Goal: Transaction & Acquisition: Obtain resource

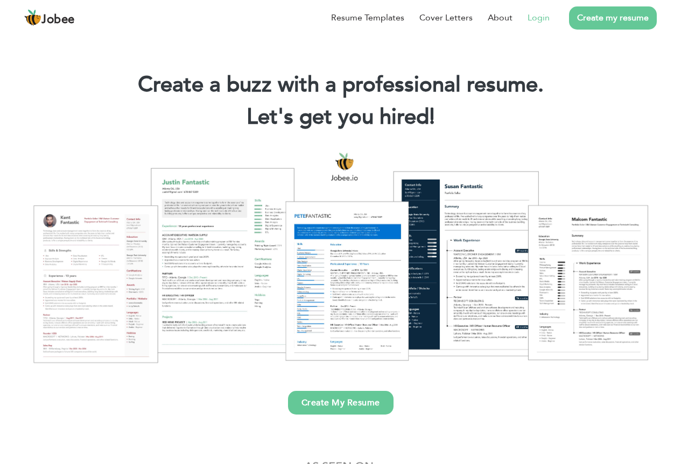
click at [535, 13] on link "Login" at bounding box center [538, 17] width 22 height 13
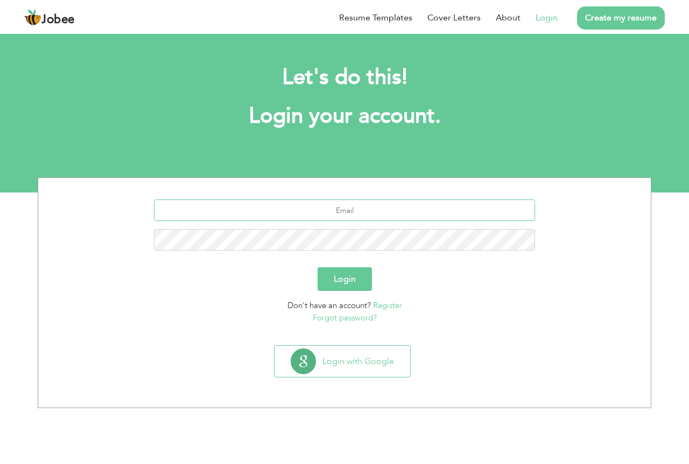
click at [357, 213] on input "text" at bounding box center [345, 211] width 382 height 22
type input "ranatahir0015@gmail.com"
click at [318, 267] on button "Login" at bounding box center [345, 279] width 54 height 24
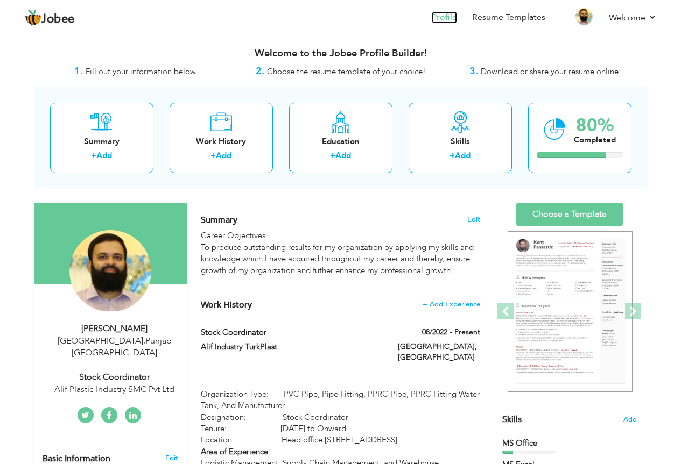
click at [445, 17] on link "Profile" at bounding box center [444, 17] width 25 height 12
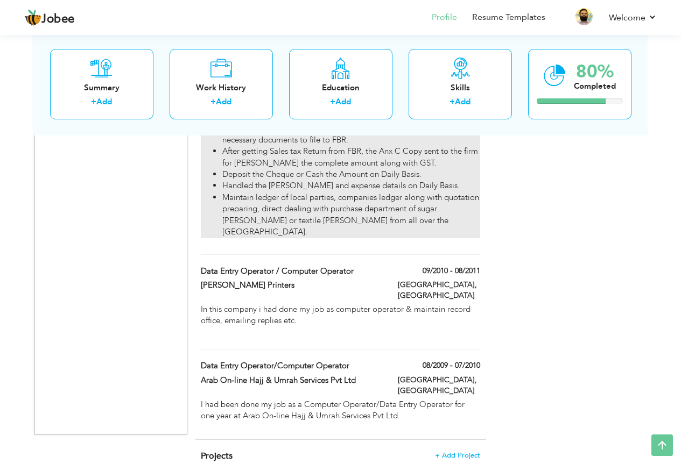
scroll to position [1342, 0]
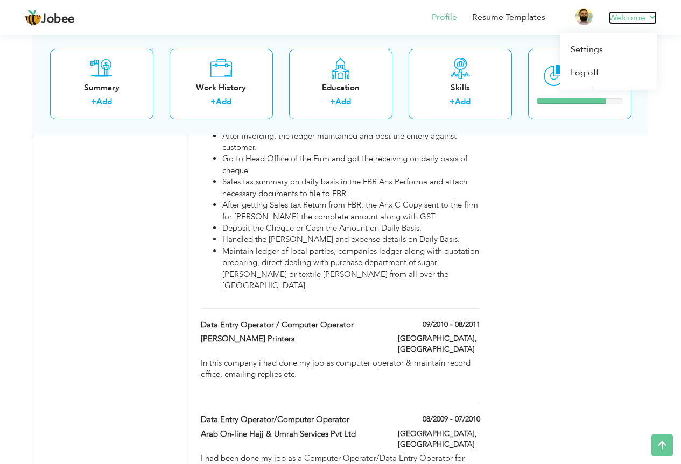
click at [628, 20] on link "Welcome" at bounding box center [633, 17] width 48 height 13
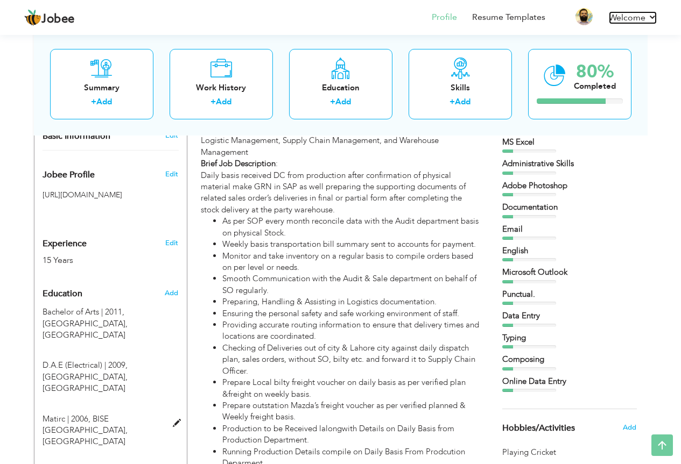
scroll to position [484, 0]
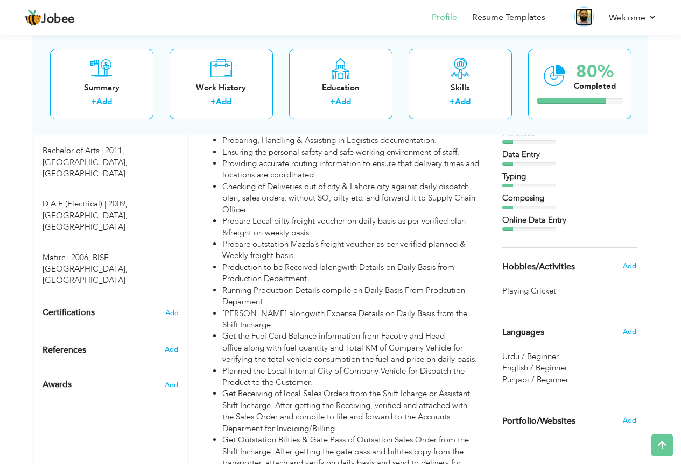
click at [587, 15] on img at bounding box center [583, 16] width 17 height 17
click at [453, 14] on link "Profile" at bounding box center [444, 17] width 25 height 12
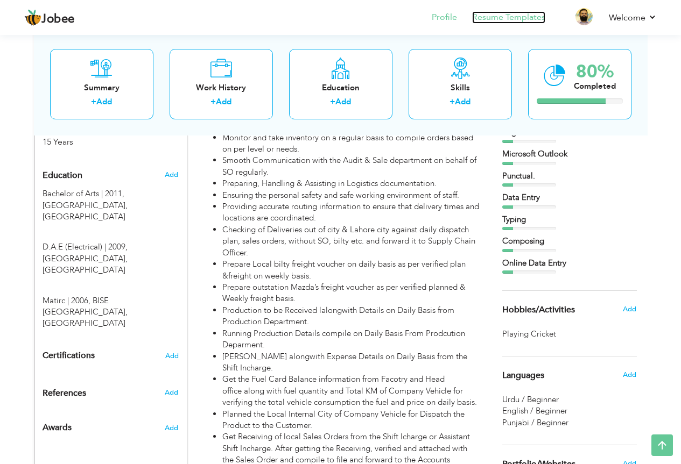
click at [503, 19] on link "Resume Templates" at bounding box center [508, 17] width 73 height 12
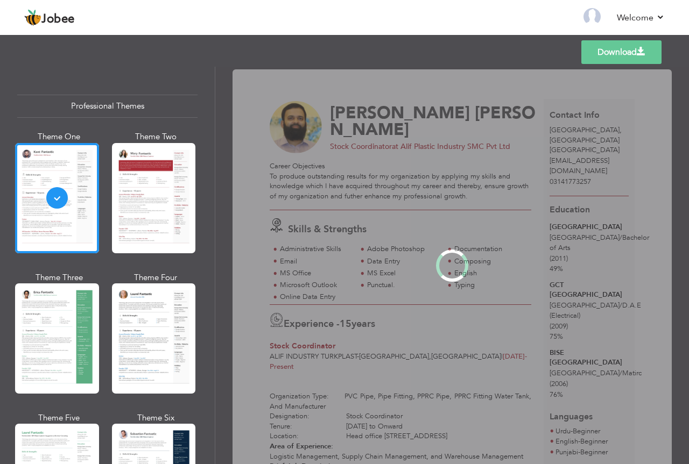
click at [628, 48] on link "Download" at bounding box center [621, 52] width 80 height 24
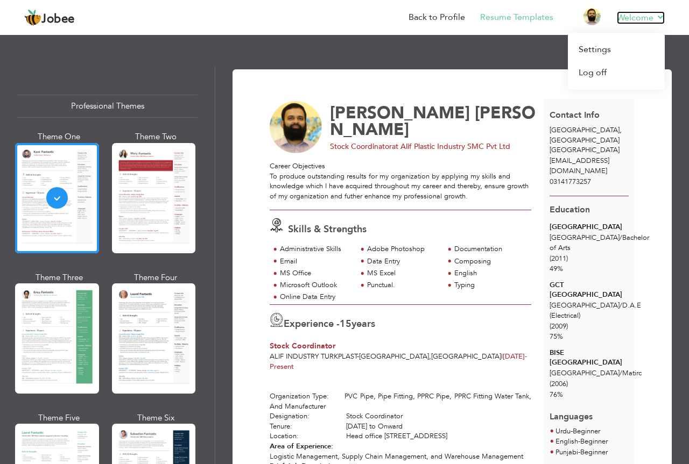
click at [653, 12] on link "Welcome" at bounding box center [641, 17] width 48 height 13
click at [601, 76] on link "Log off" at bounding box center [616, 72] width 97 height 23
